Goal: Contribute content

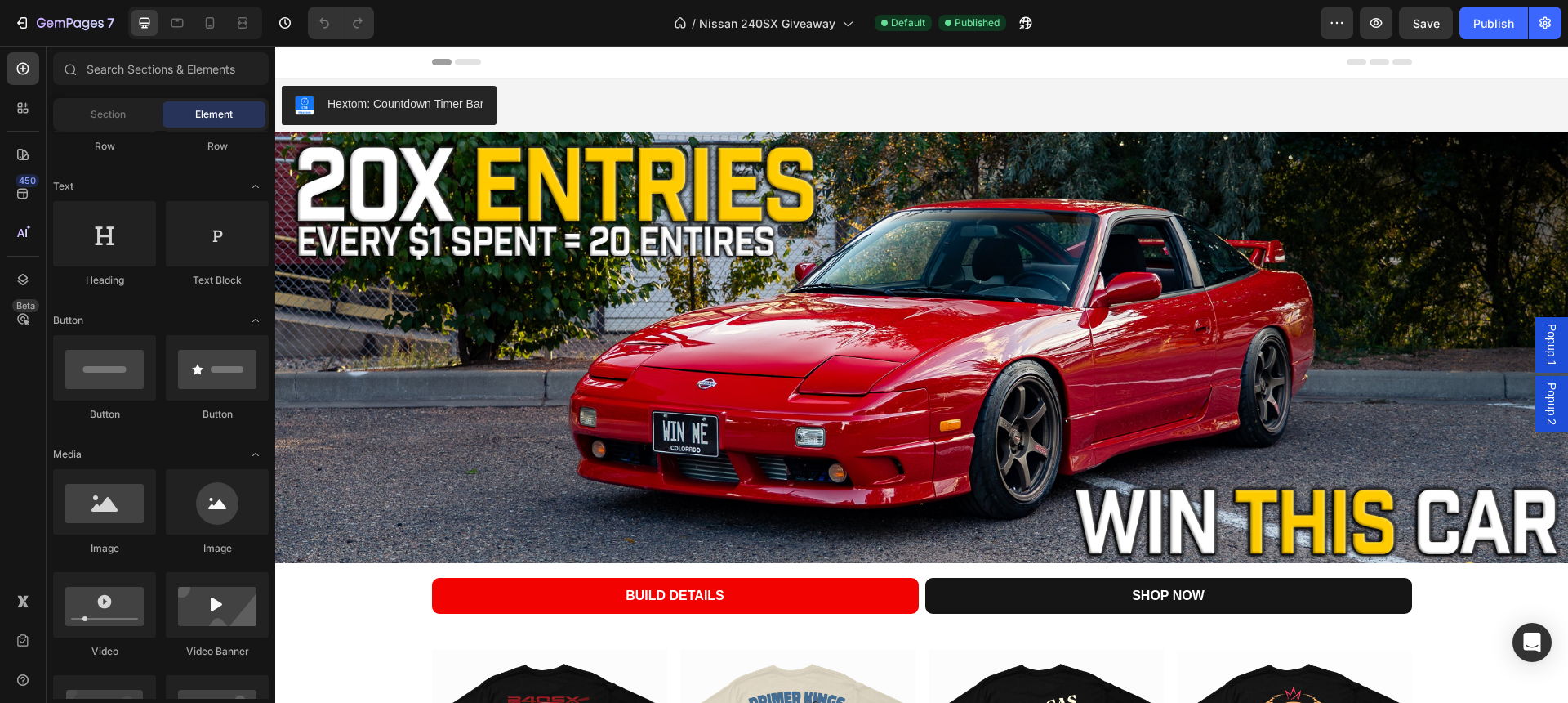
scroll to position [216, 0]
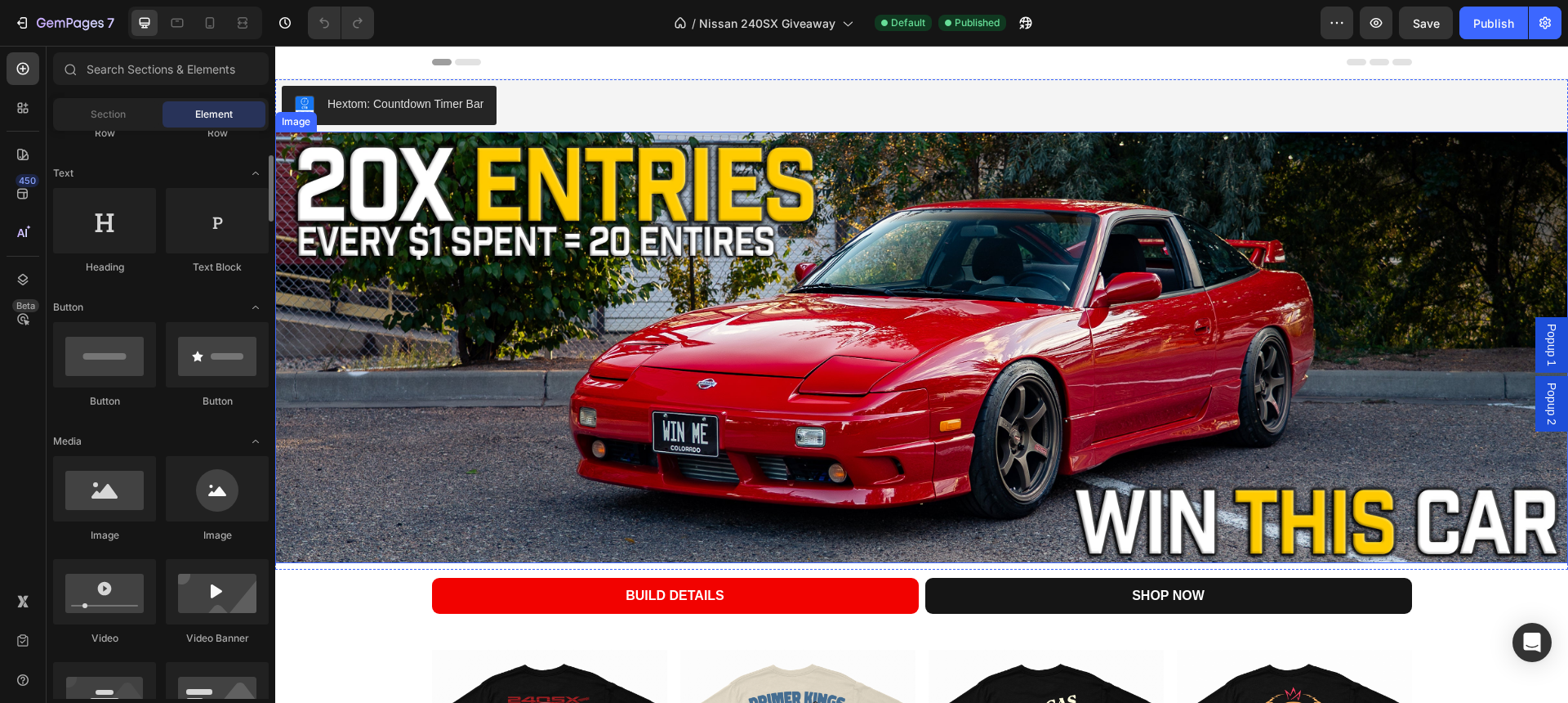
click at [412, 417] on img at bounding box center [921, 348] width 1292 height 431
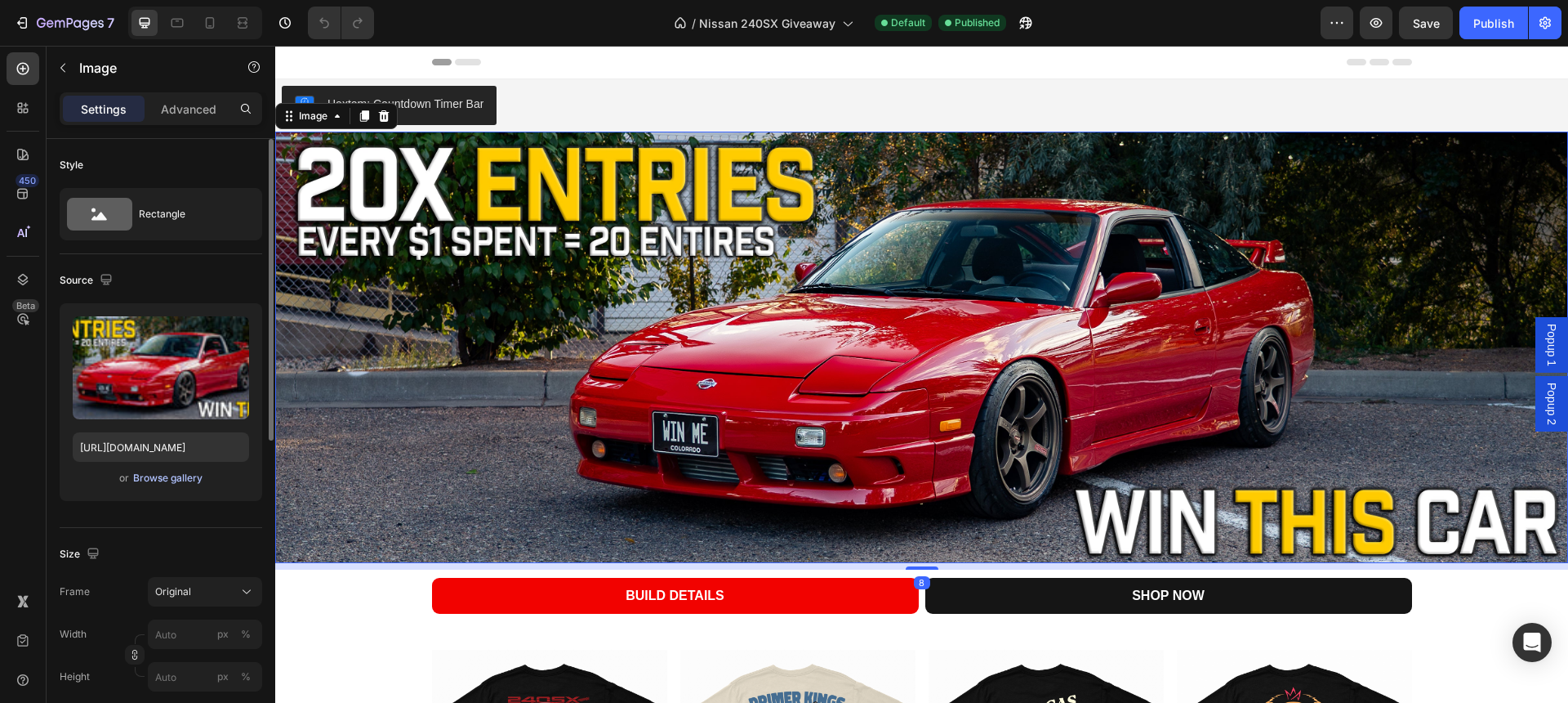
click at [190, 482] on div "Browse gallery" at bounding box center [167, 478] width 70 height 15
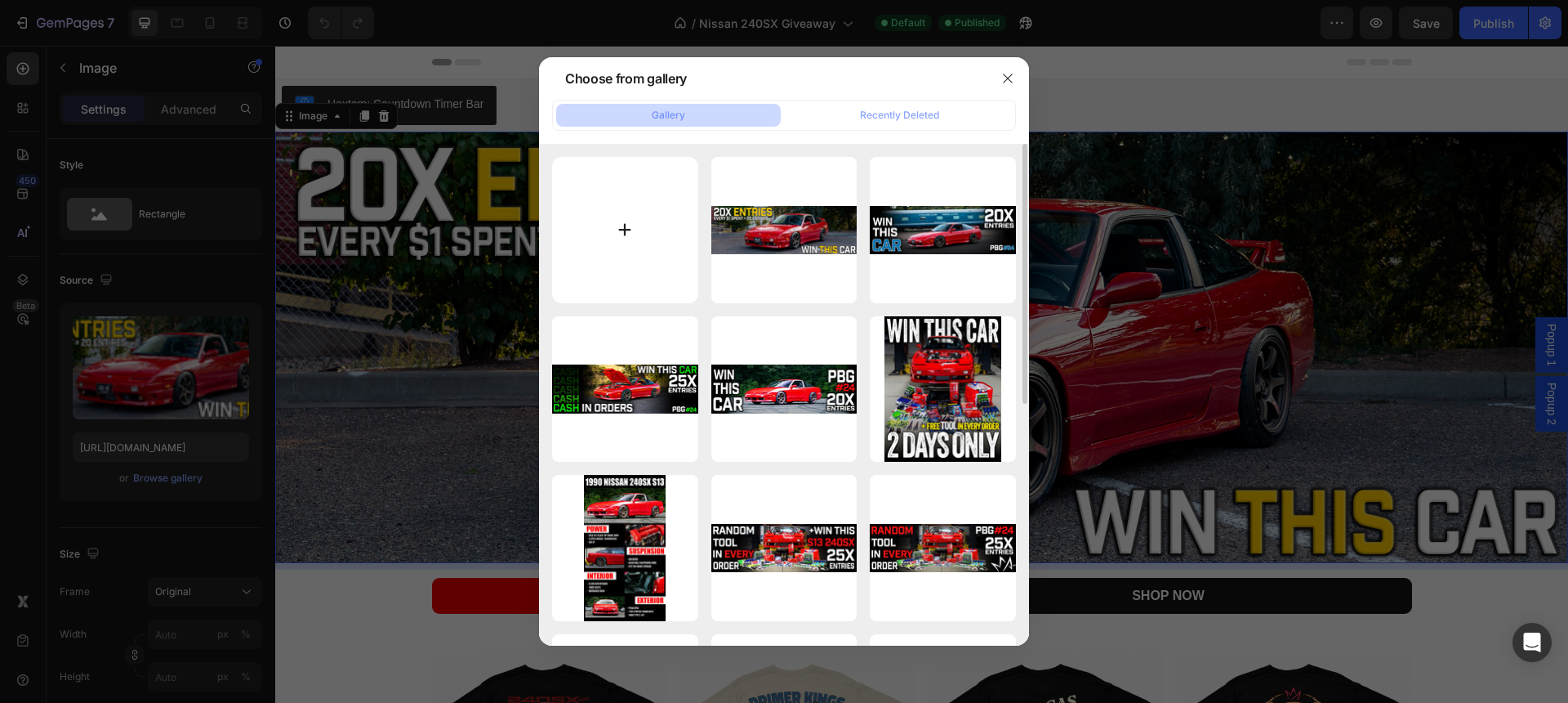
click at [658, 201] on input "file" at bounding box center [625, 229] width 147 height 147
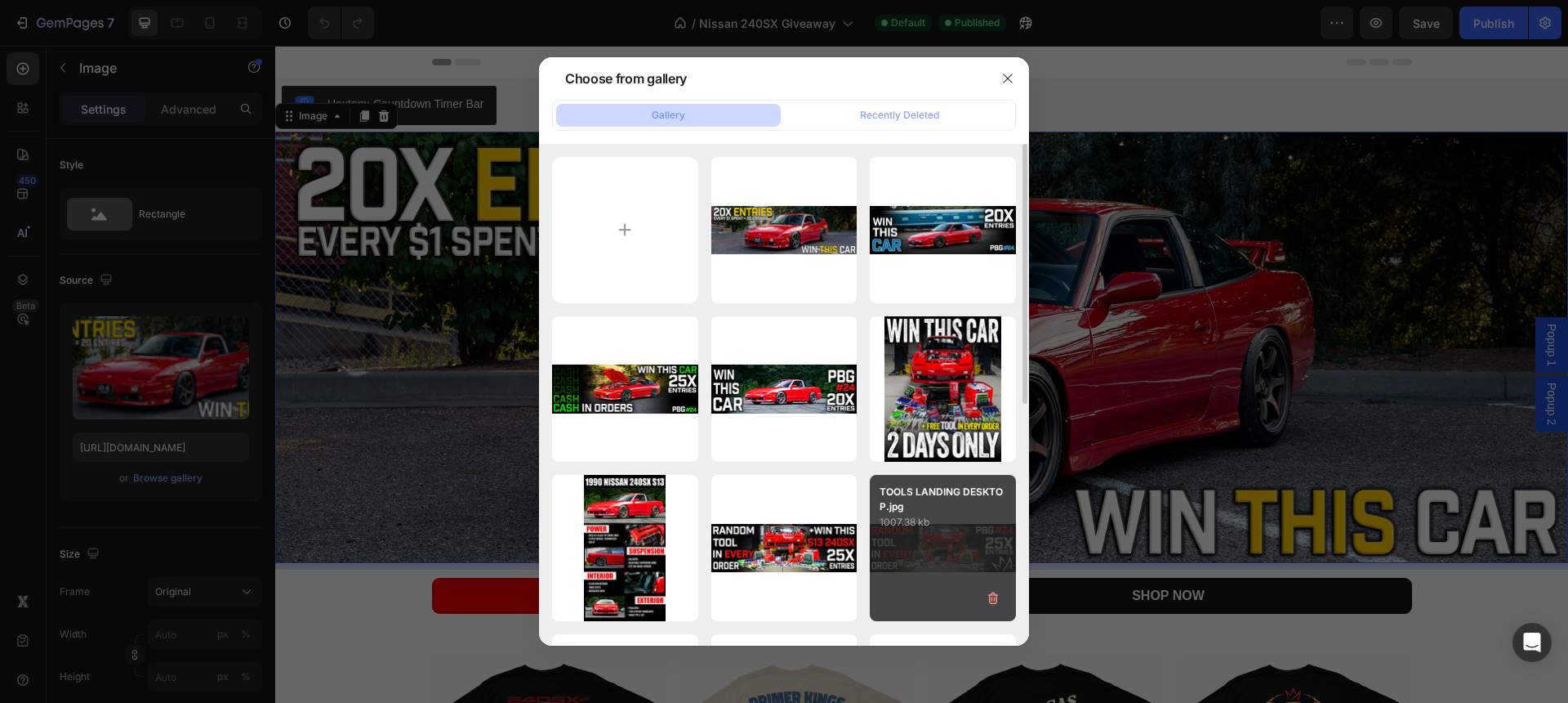
type input "C:\fakepath\final days landing.jpg"
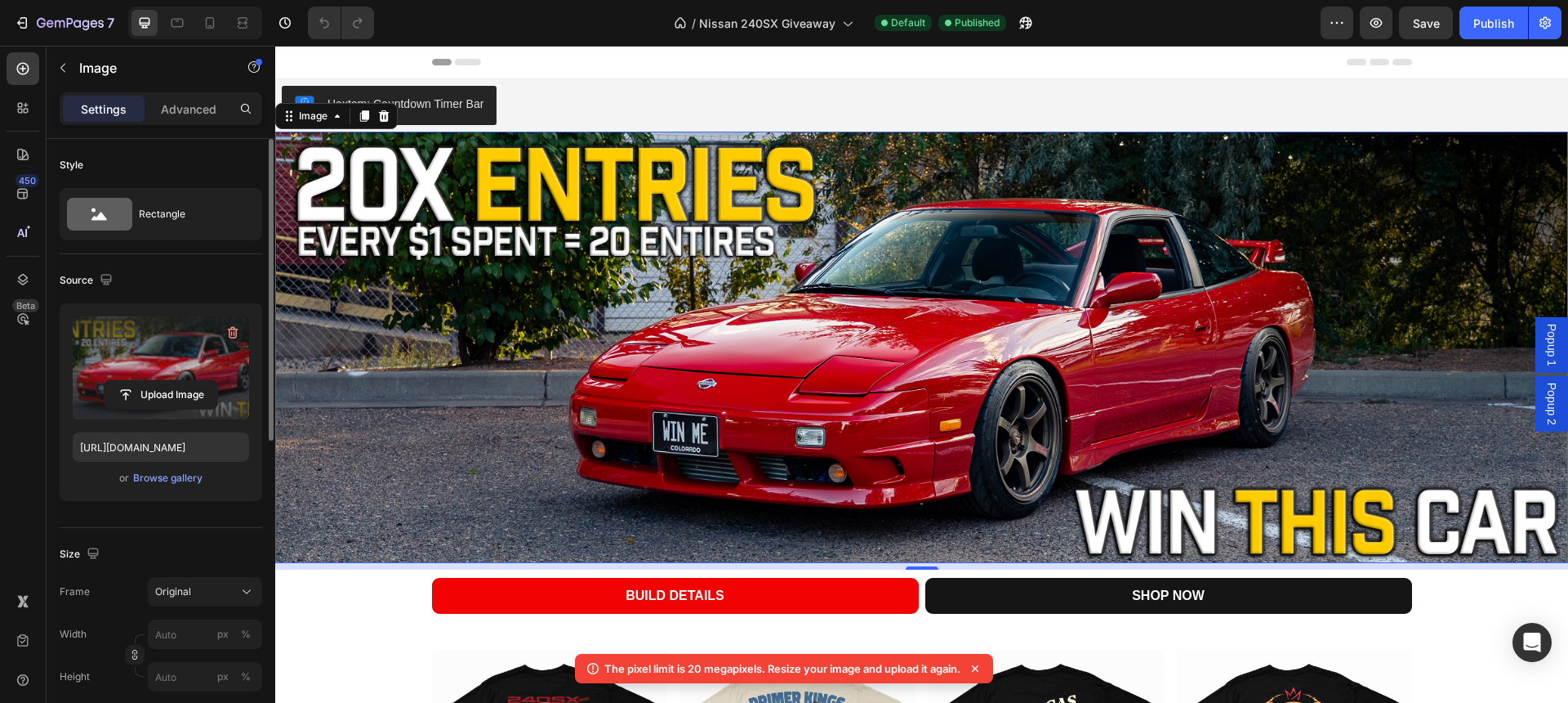
click at [142, 348] on label at bounding box center [160, 367] width 176 height 103
click at [142, 381] on input "file" at bounding box center [160, 395] width 113 height 28
click at [126, 352] on label at bounding box center [160, 367] width 176 height 103
click at [126, 381] on input "file" at bounding box center [160, 395] width 113 height 28
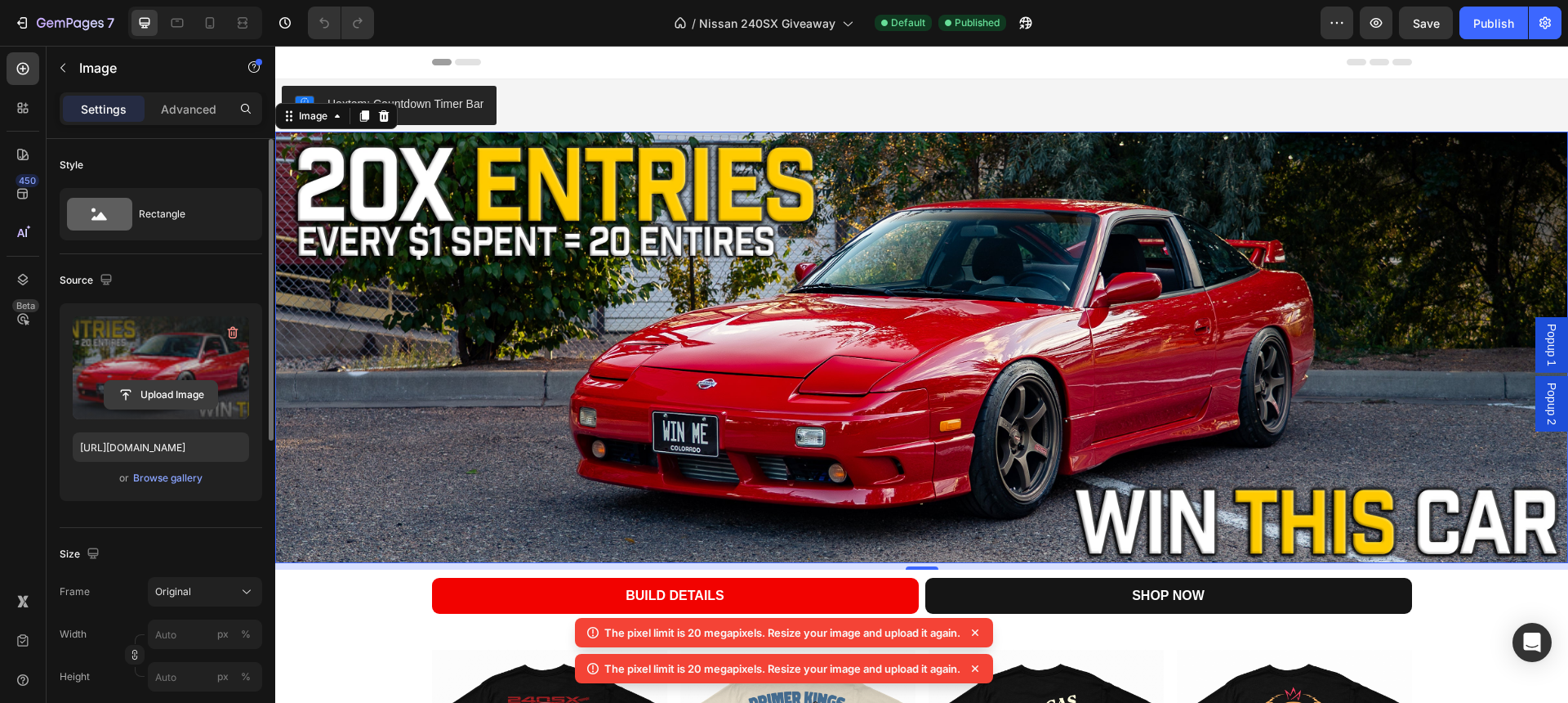
click at [180, 405] on input "file" at bounding box center [160, 395] width 113 height 28
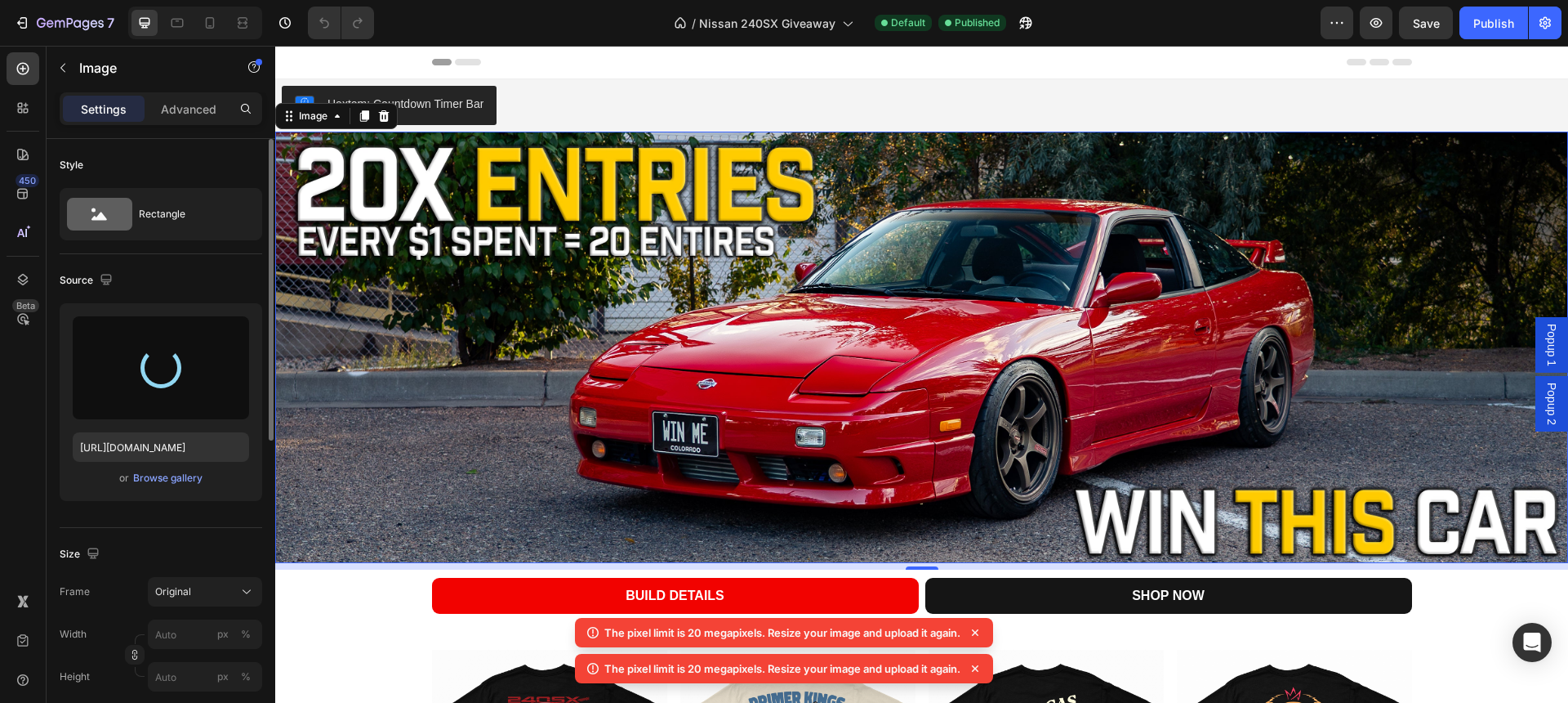
type input "[URL][DOMAIN_NAME]"
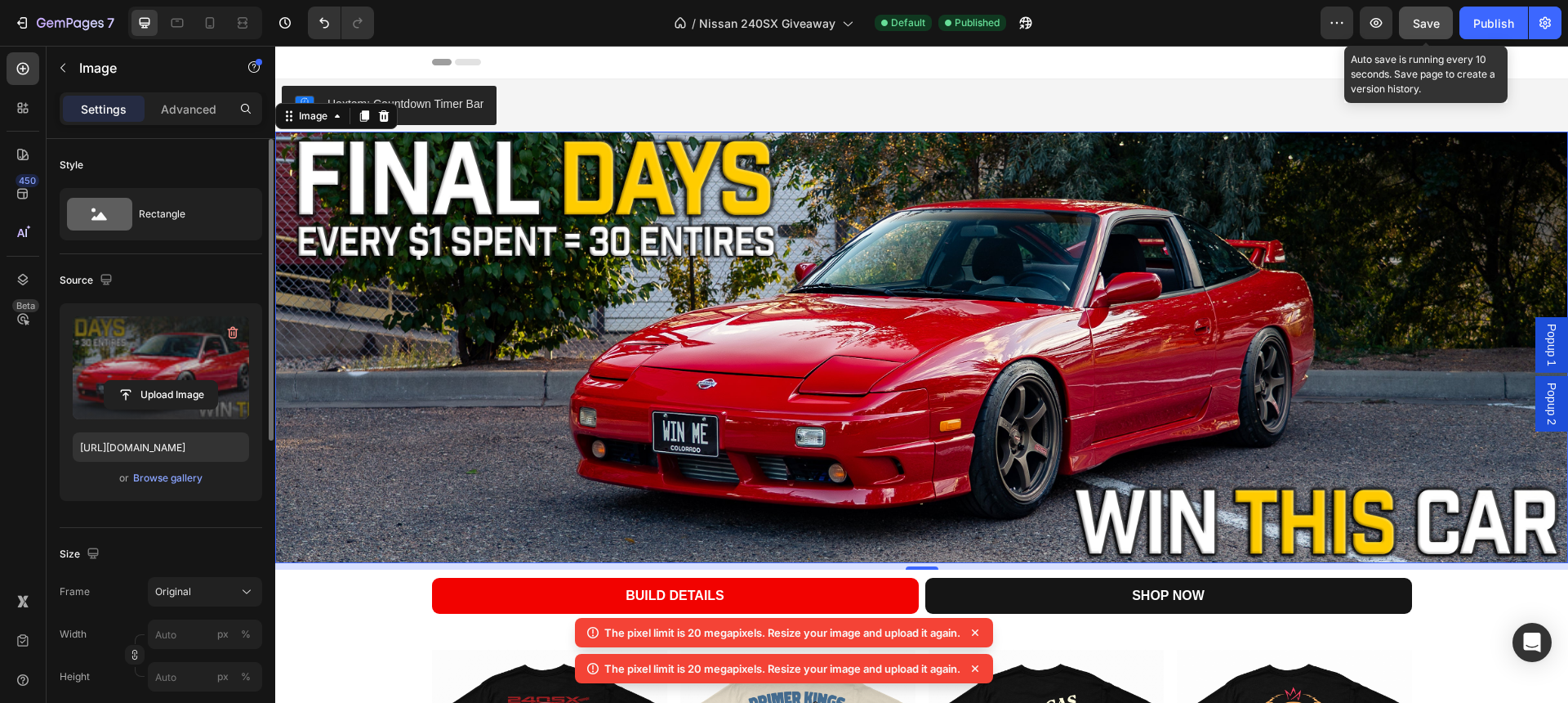
click at [1419, 36] on button "Save" at bounding box center [1425, 23] width 54 height 32
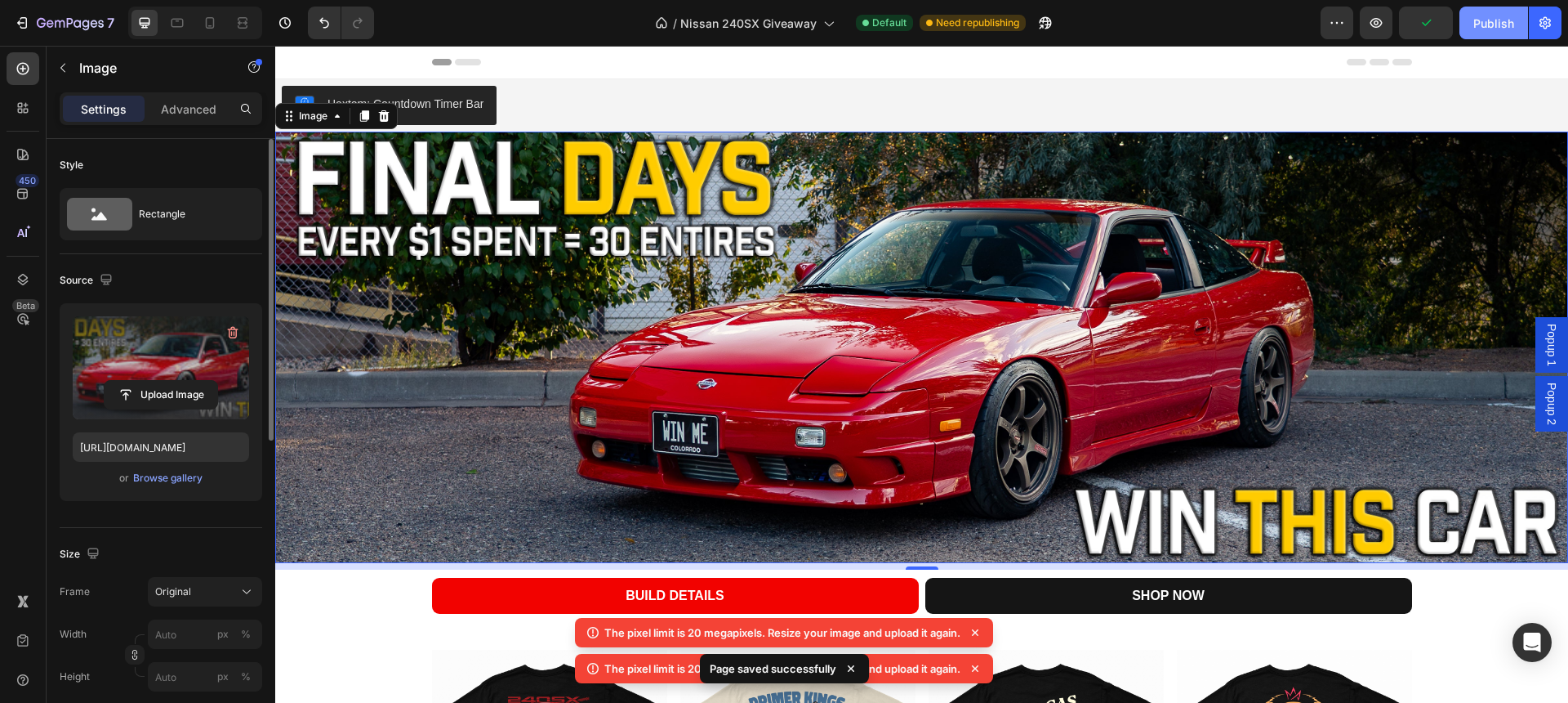
click at [1517, 32] on button "Publish" at bounding box center [1494, 23] width 69 height 32
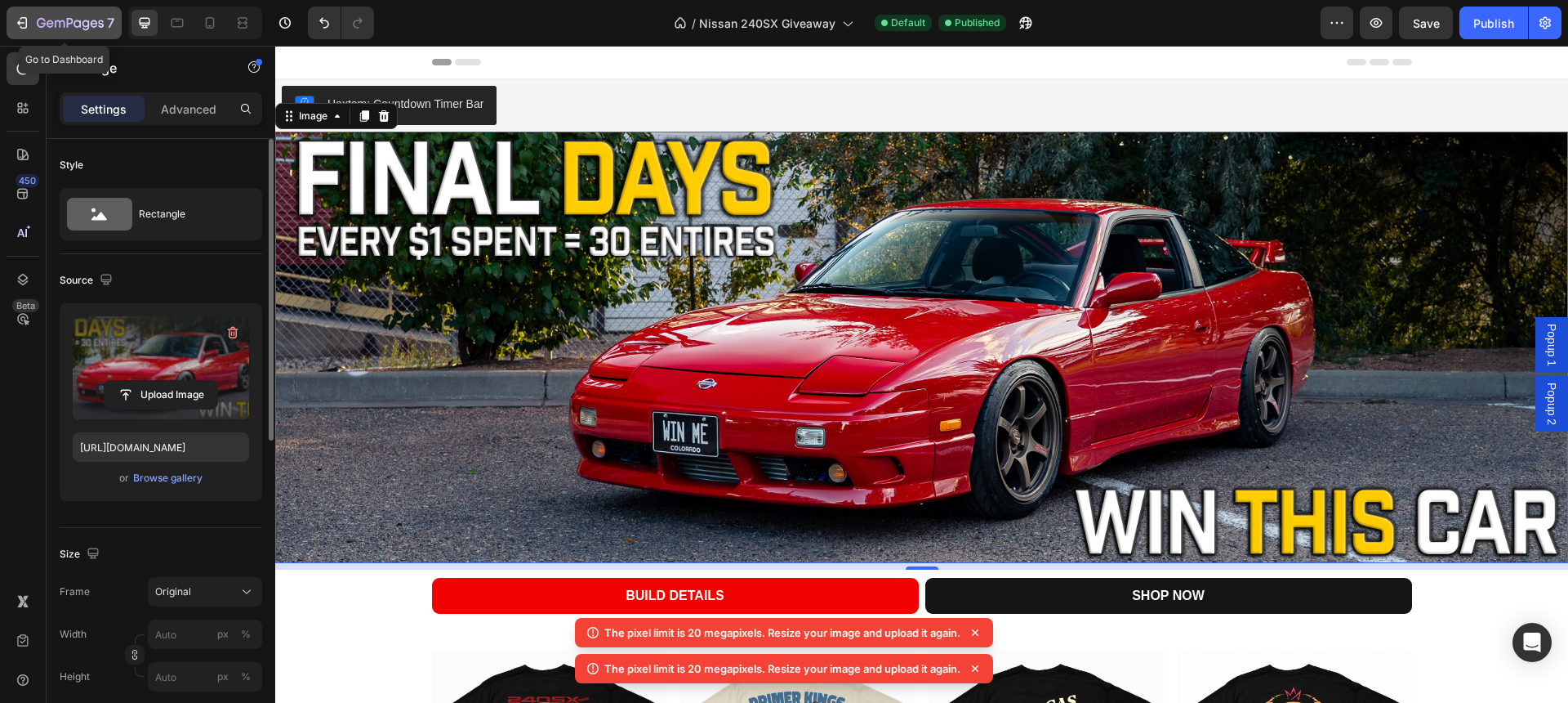
click at [41, 24] on icon "button" at bounding box center [70, 24] width 67 height 14
